Goal: Find specific page/section: Find specific page/section

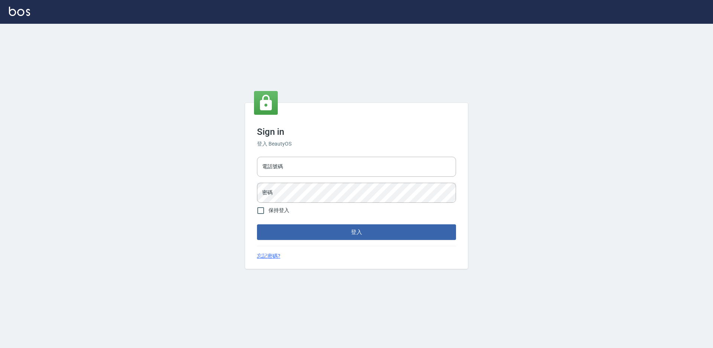
click at [280, 164] on input "電話號碼" at bounding box center [356, 167] width 199 height 20
type input "2306457"
click at [257, 224] on button "登入" at bounding box center [356, 232] width 199 height 16
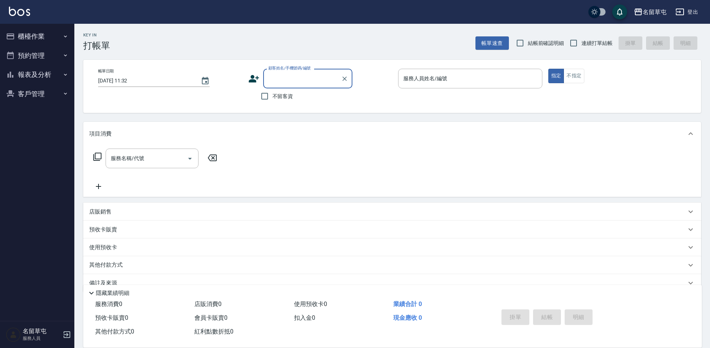
click at [52, 76] on button "報表及分析" at bounding box center [37, 74] width 68 height 19
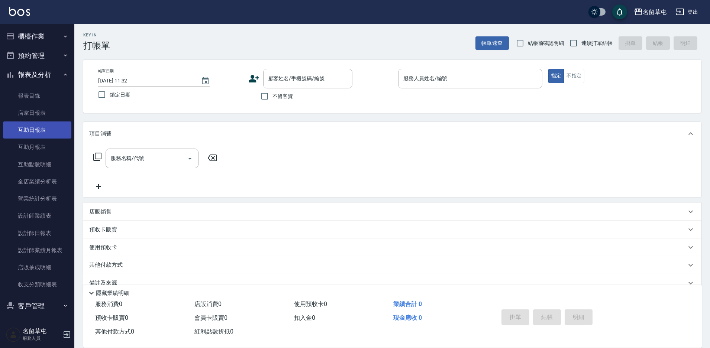
click at [46, 132] on link "互助日報表" at bounding box center [37, 129] width 68 height 17
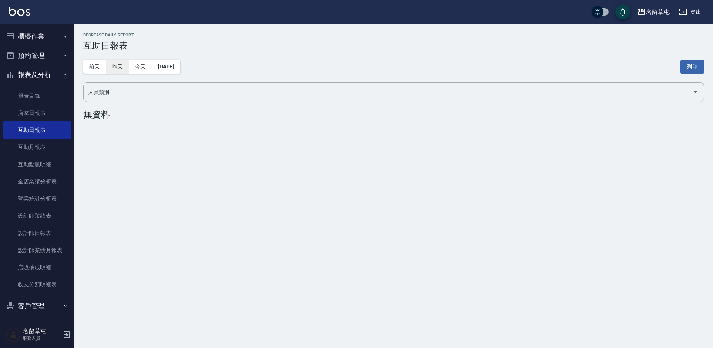
click at [124, 64] on button "昨天" at bounding box center [117, 67] width 23 height 14
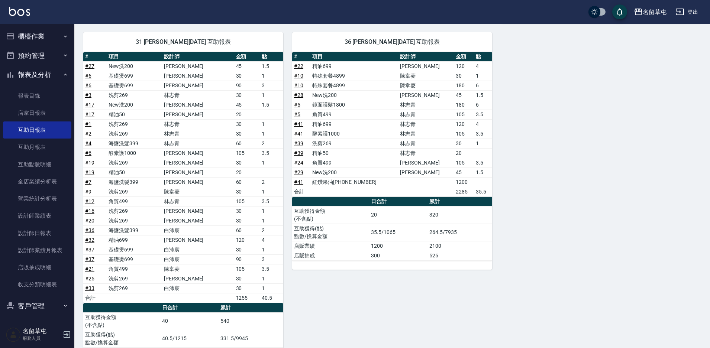
scroll to position [256, 0]
